Goal: Task Accomplishment & Management: Manage account settings

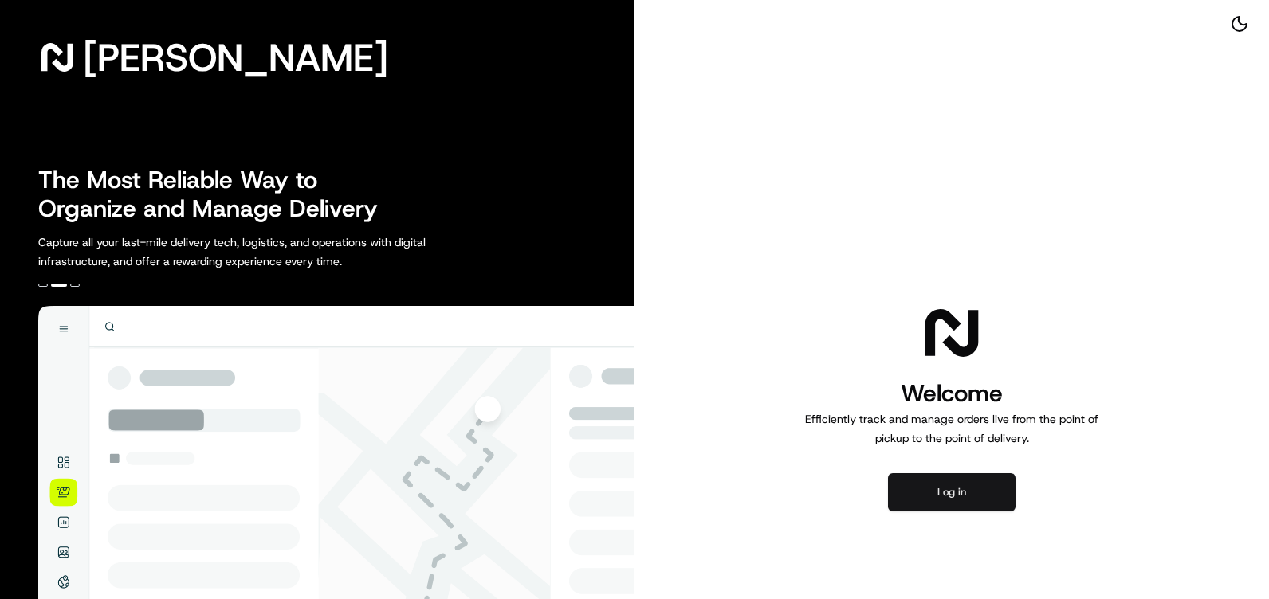
click at [956, 481] on button "Log in" at bounding box center [952, 492] width 128 height 38
